Goal: Navigation & Orientation: Find specific page/section

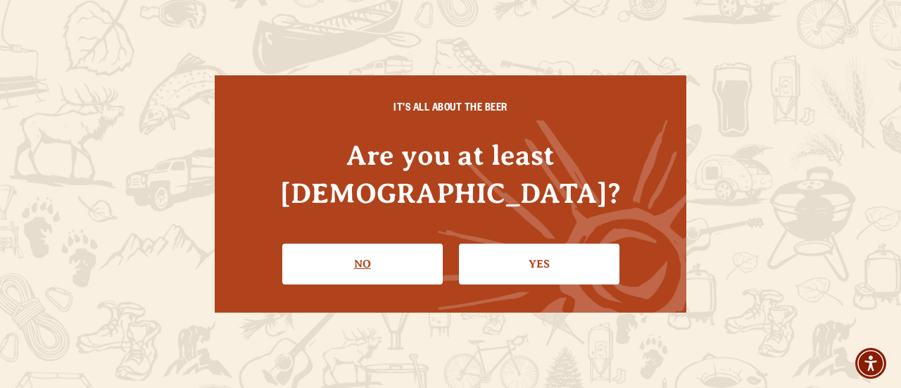
click at [419, 251] on link "No" at bounding box center [362, 263] width 160 height 41
click at [516, 258] on link "Yes" at bounding box center [539, 263] width 160 height 41
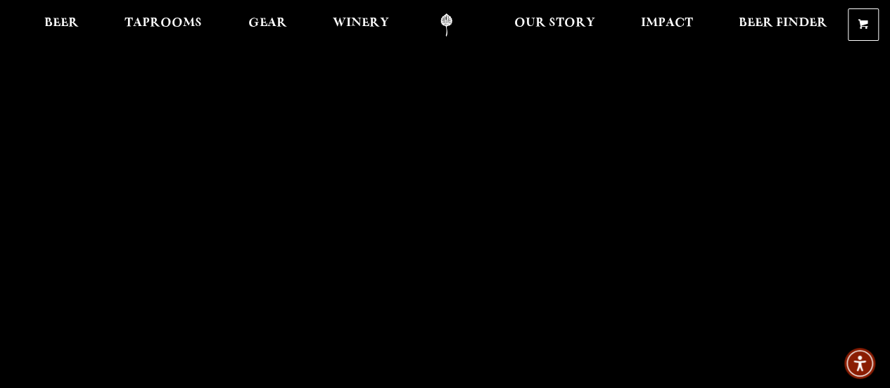
scroll to position [3, 0]
click at [61, 27] on span "Beer" at bounding box center [61, 23] width 34 height 11
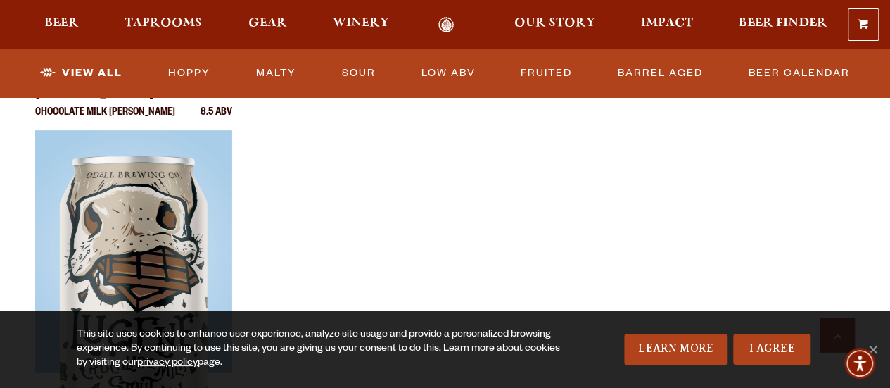
scroll to position [2465, 0]
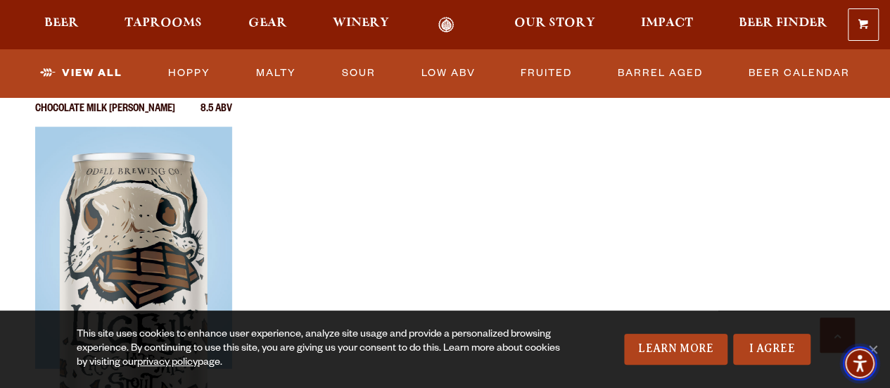
click at [873, 345] on span "Accessibility Menu" at bounding box center [859, 362] width 49 height 49
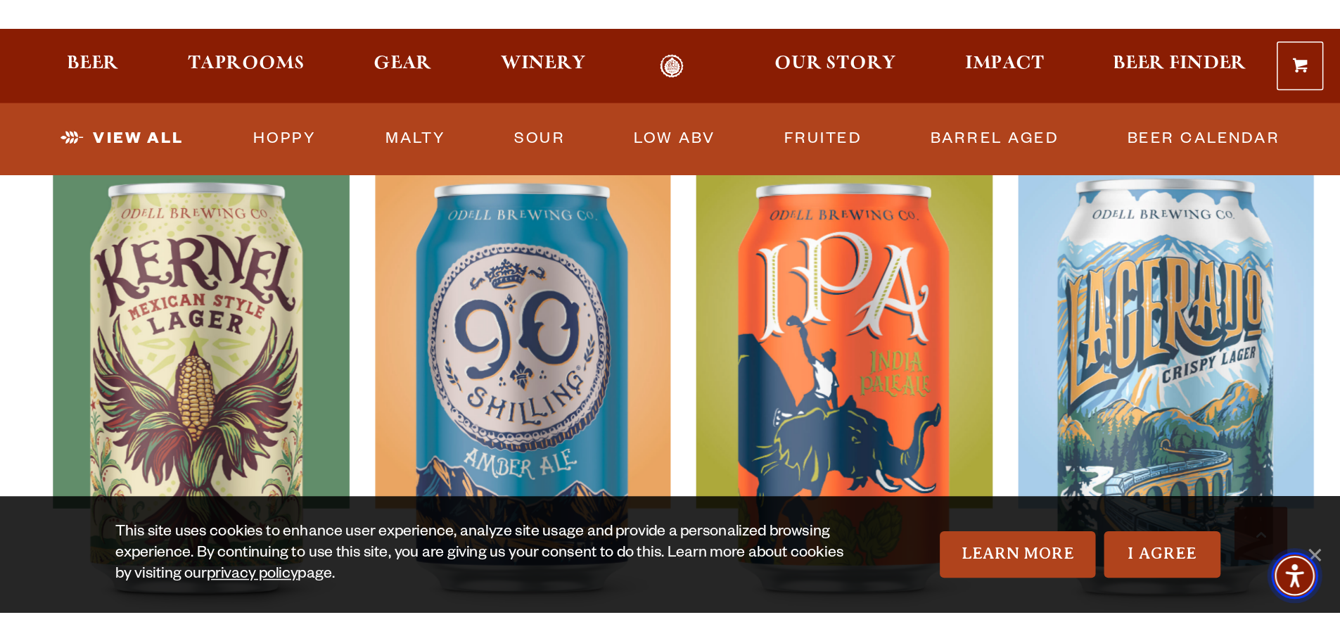
scroll to position [678, 0]
